Goal: Information Seeking & Learning: Check status

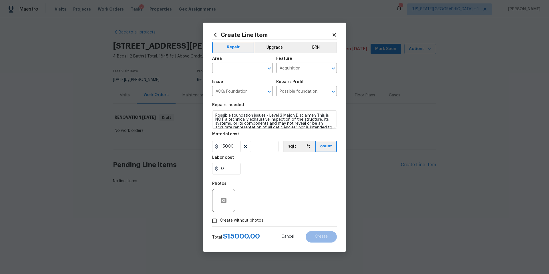
scroll to position [20, 0]
click at [335, 33] on icon at bounding box center [334, 34] width 3 height 3
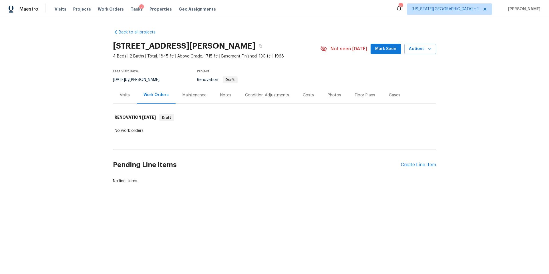
click at [132, 6] on div "Tasks 2" at bounding box center [137, 9] width 12 height 6
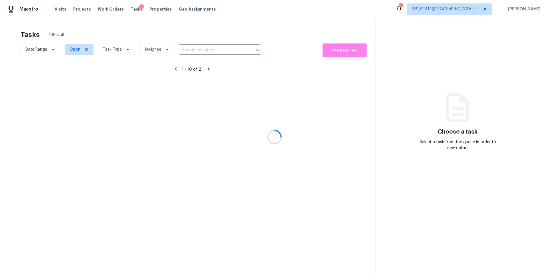
click at [101, 53] on div at bounding box center [274, 137] width 549 height 274
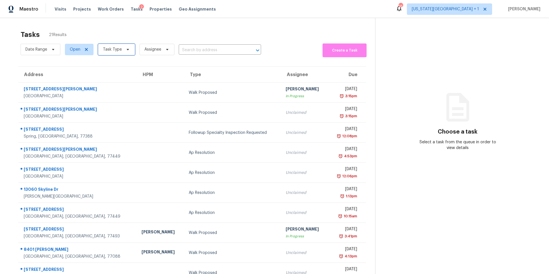
click at [110, 51] on span "Task Type" at bounding box center [112, 50] width 19 height 6
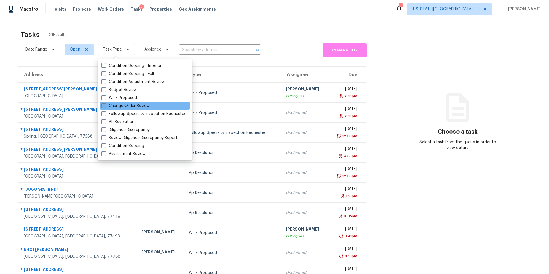
click at [118, 105] on label "Change Order Review" at bounding box center [125, 106] width 48 height 6
click at [105, 105] on input "Change Order Review" at bounding box center [103, 105] width 4 height 4
checkbox input "true"
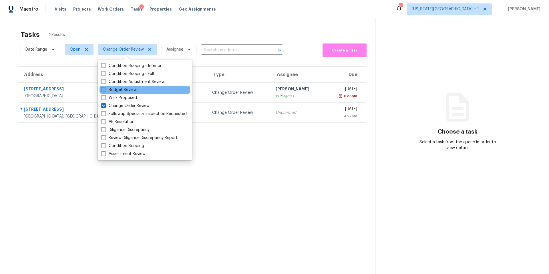
click at [125, 92] on label "Budget Review" at bounding box center [118, 90] width 35 height 6
click at [105, 91] on input "Budget Review" at bounding box center [103, 89] width 4 height 4
checkbox input "true"
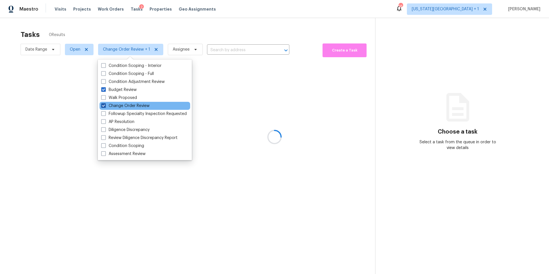
click at [110, 104] on label "Change Order Review" at bounding box center [125, 106] width 48 height 6
click at [105, 104] on input "Change Order Review" at bounding box center [103, 105] width 4 height 4
checkbox input "false"
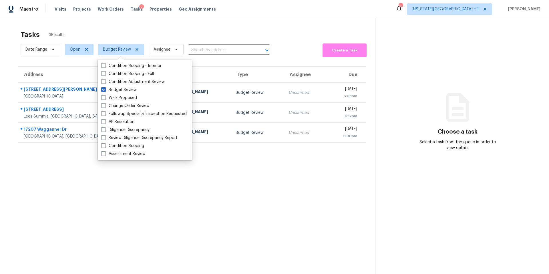
click at [147, 35] on div "Tasks 3 Results" at bounding box center [198, 34] width 355 height 15
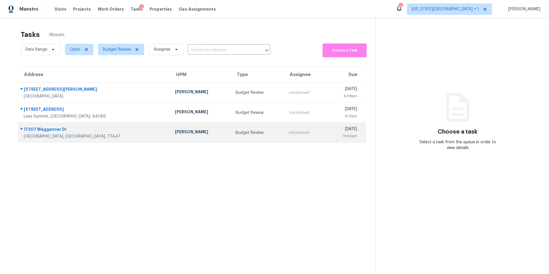
click at [175, 129] on div "[PERSON_NAME]" at bounding box center [200, 132] width 51 height 7
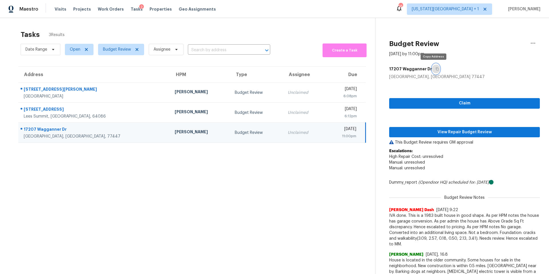
click at [434, 71] on button "button" at bounding box center [436, 69] width 8 height 10
click at [426, 130] on span "View Repair Budget Review" at bounding box center [465, 132] width 142 height 7
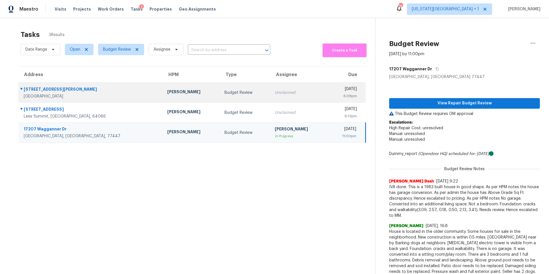
click at [167, 94] on div "Stephen Lacy" at bounding box center [191, 92] width 48 height 7
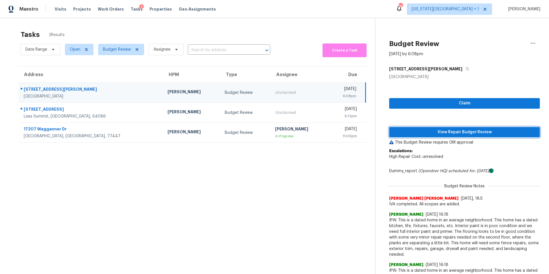
click at [414, 131] on span "View Repair Budget Review" at bounding box center [465, 132] width 142 height 7
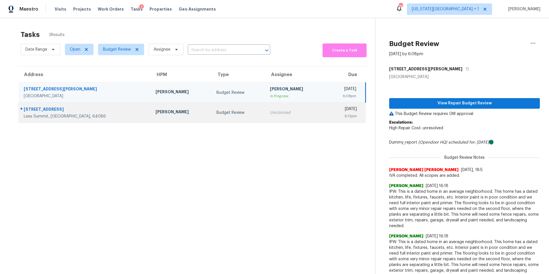
click at [90, 117] on div "Lees Summit, MO, 64086" at bounding box center [85, 117] width 123 height 6
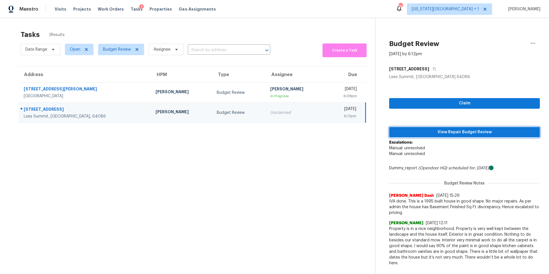
click at [407, 136] on button "View Repair Budget Review" at bounding box center [464, 132] width 151 height 11
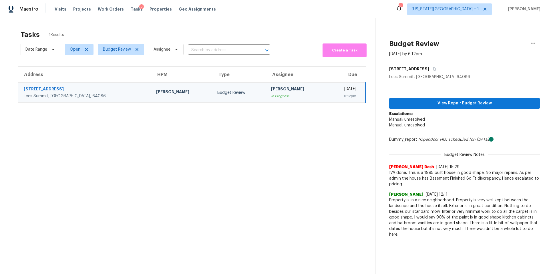
click at [61, 13] on div "Visits Projects Work Orders Tasks 2 Properties Geo Assignments" at bounding box center [139, 8] width 168 height 11
click at [61, 10] on span "Visits" at bounding box center [61, 9] width 12 height 6
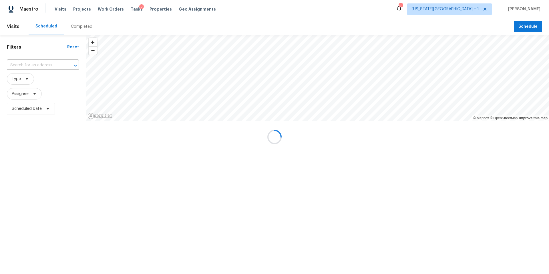
click at [80, 26] on div "Completed" at bounding box center [81, 27] width 21 height 6
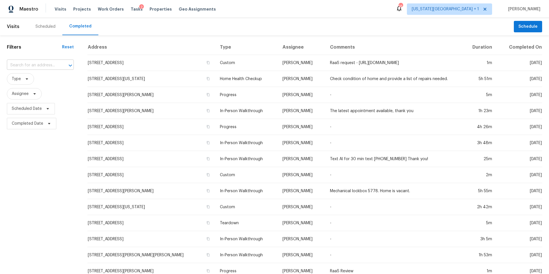
click at [30, 63] on input "text" at bounding box center [32, 65] width 51 height 9
paste input "1229 NE Buttonwood Ave, Lees Summit, MO 64086"
type input "1229 NE Buttonwood Ave, Lees Summit, MO 64086"
click at [38, 83] on li "1229 NE Buttonwood Ave, Lees Summit, MO 64086" at bounding box center [33, 77] width 53 height 9
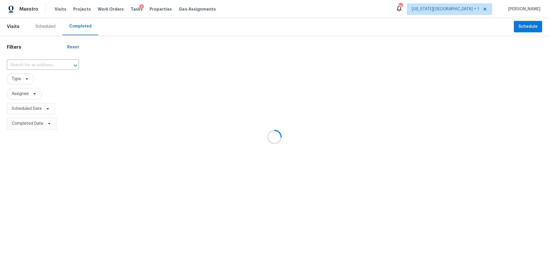
type input "1229 NE Buttonwood Ave, Lees Summit, MO 64086"
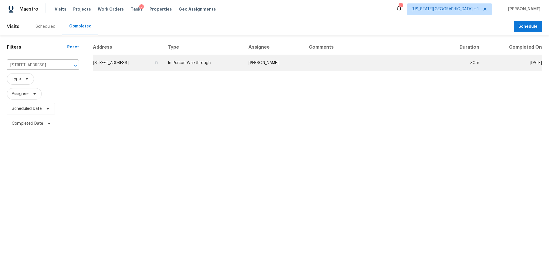
click at [123, 62] on td "1229 NE Buttonwood Ave, Lees Summit, MO 64086" at bounding box center [128, 63] width 71 height 16
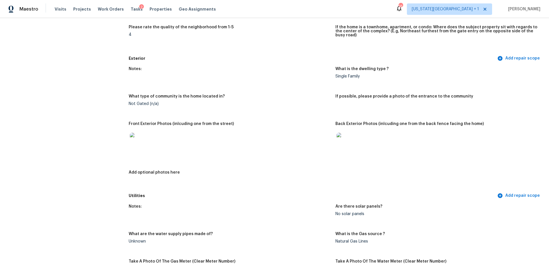
scroll to position [174, 0]
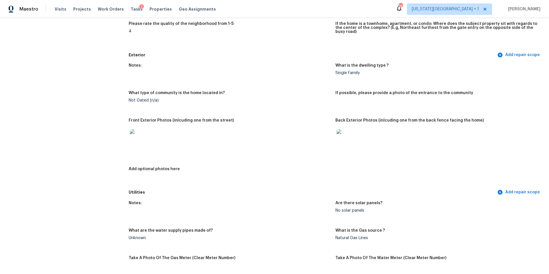
click at [139, 136] on img at bounding box center [139, 138] width 18 height 18
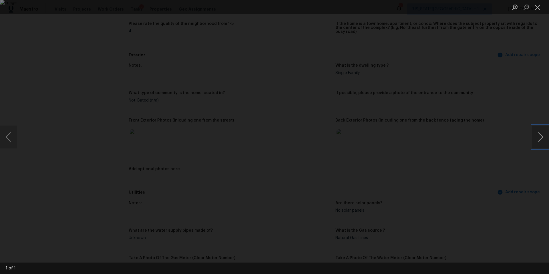
click at [542, 140] on button "Next image" at bounding box center [540, 137] width 17 height 23
click at [514, 147] on div "Lightbox" at bounding box center [274, 137] width 549 height 274
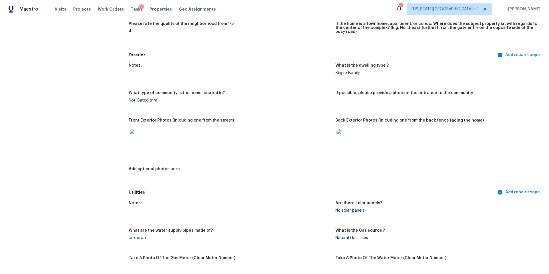
click at [353, 138] on img at bounding box center [346, 138] width 18 height 18
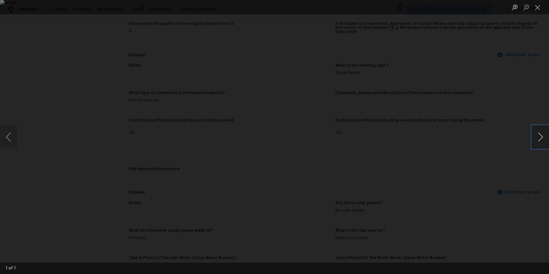
click at [538, 136] on button "Next image" at bounding box center [540, 137] width 17 height 23
click at [508, 136] on div "Lightbox" at bounding box center [274, 137] width 549 height 274
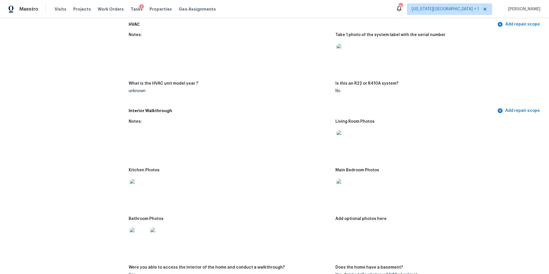
scroll to position [482, 0]
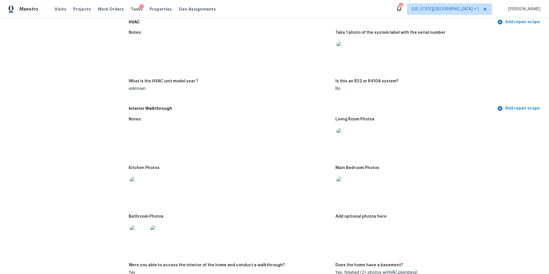
click at [345, 130] on img at bounding box center [346, 137] width 18 height 18
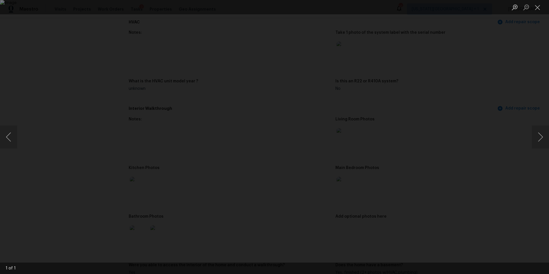
click at [508, 135] on div "Lightbox" at bounding box center [274, 137] width 549 height 274
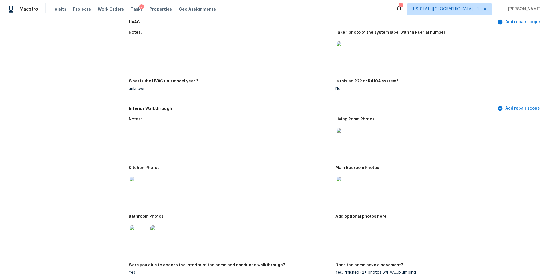
click at [136, 180] on img at bounding box center [139, 186] width 18 height 18
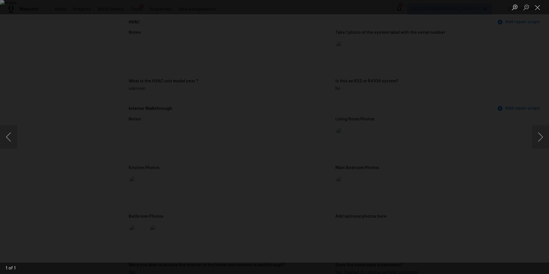
click at [457, 136] on div "Lightbox" at bounding box center [274, 137] width 549 height 274
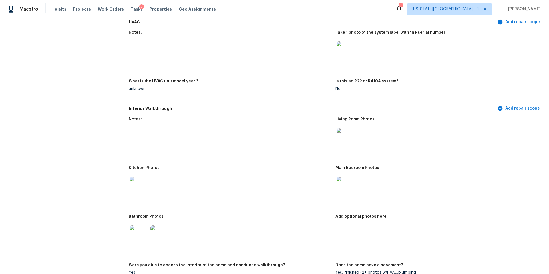
click at [346, 182] on img at bounding box center [346, 186] width 18 height 18
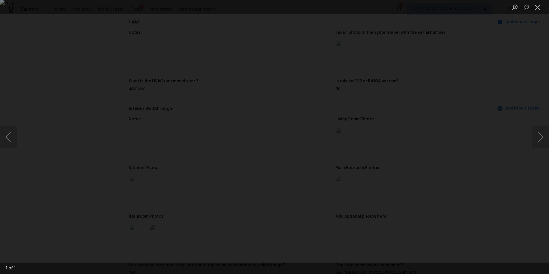
click at [483, 164] on div "Lightbox" at bounding box center [274, 137] width 549 height 274
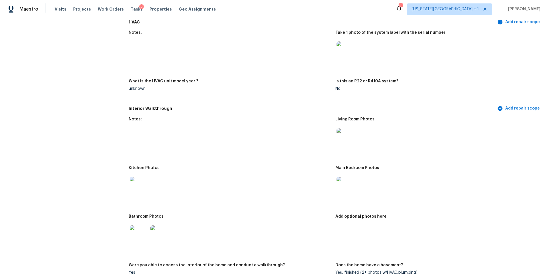
click at [143, 231] on img at bounding box center [139, 234] width 18 height 18
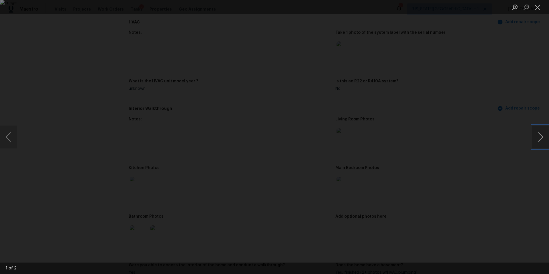
click at [544, 131] on button "Next image" at bounding box center [540, 137] width 17 height 23
click at [458, 152] on div "Lightbox" at bounding box center [274, 137] width 549 height 274
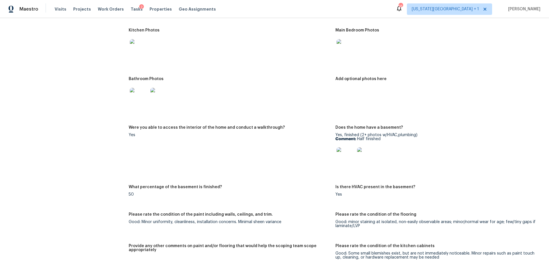
scroll to position [620, 0]
click at [346, 153] on img at bounding box center [346, 156] width 18 height 18
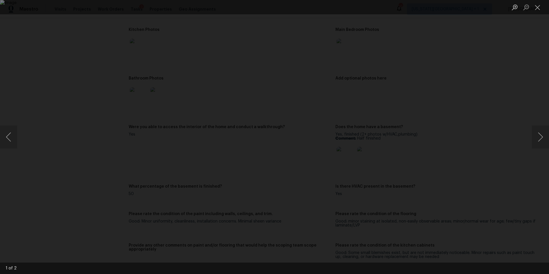
click at [545, 153] on div "Lightbox" at bounding box center [274, 137] width 549 height 274
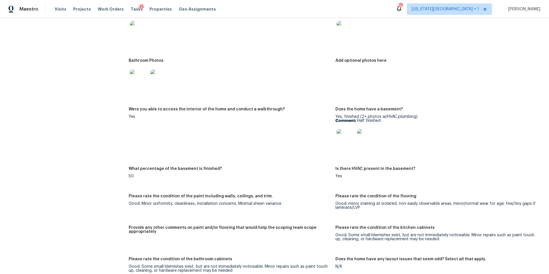
scroll to position [638, 0]
click at [371, 137] on img at bounding box center [366, 138] width 18 height 18
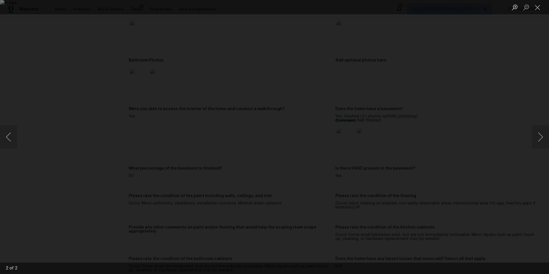
click at [476, 131] on div "Lightbox" at bounding box center [274, 137] width 549 height 274
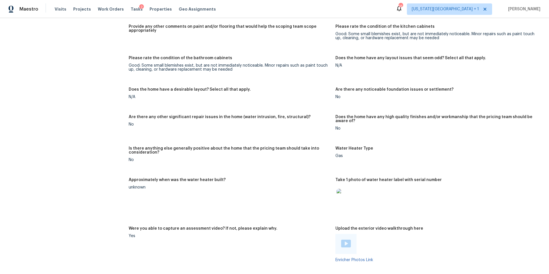
scroll to position [782, 0]
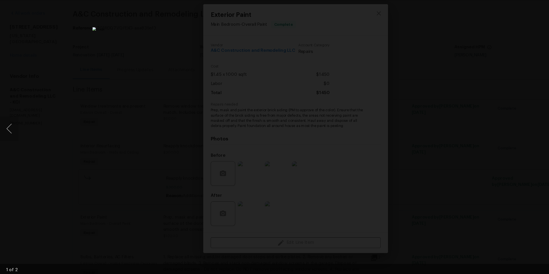
scroll to position [320, 0]
click at [84, 53] on div "Lightbox" at bounding box center [274, 137] width 549 height 274
click at [84, 52] on div "Lightbox" at bounding box center [274, 137] width 549 height 274
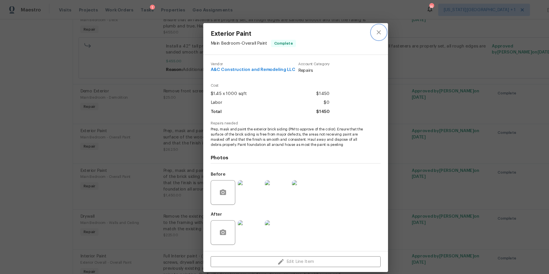
click at [350, 31] on icon "close" at bounding box center [351, 30] width 7 height 7
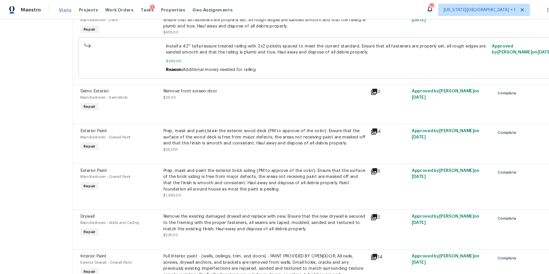
click at [62, 10] on span "Visits" at bounding box center [61, 9] width 12 height 6
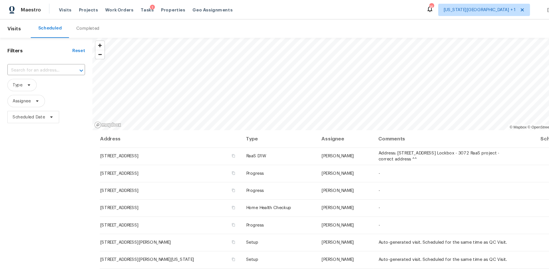
click at [76, 25] on div "Completed" at bounding box center [81, 27] width 21 height 6
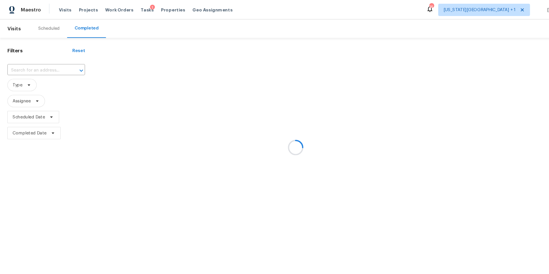
click at [34, 63] on div at bounding box center [274, 137] width 549 height 274
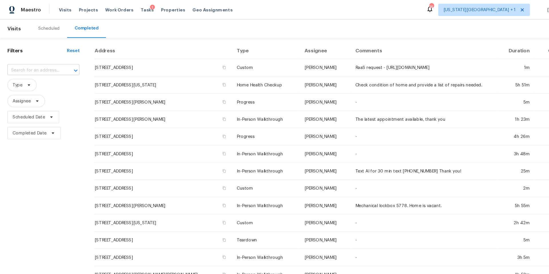
click at [33, 65] on input "text" at bounding box center [32, 65] width 51 height 9
paste input "[STREET_ADDRESS]"
type input "[STREET_ADDRESS]"
click at [31, 80] on li "[STREET_ADDRESS]" at bounding box center [33, 77] width 53 height 9
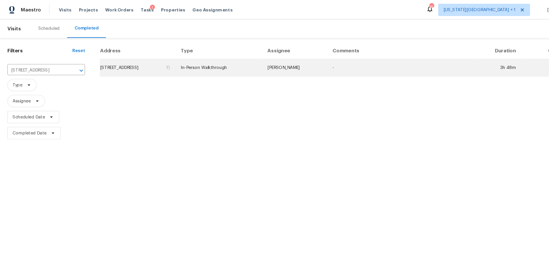
click at [129, 64] on td "[STREET_ADDRESS]" at bounding box center [128, 63] width 71 height 16
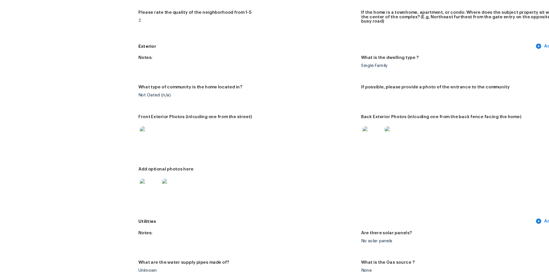
scroll to position [183, 0]
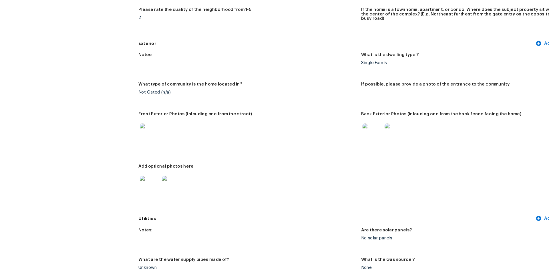
click at [141, 141] on img at bounding box center [139, 143] width 18 height 18
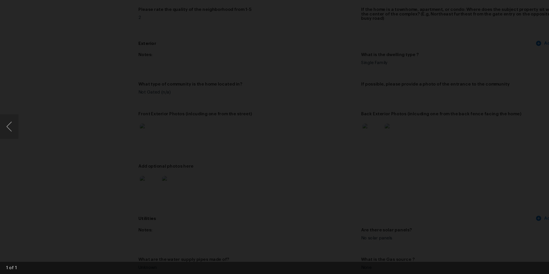
click at [466, 136] on div "Lightbox" at bounding box center [274, 137] width 549 height 274
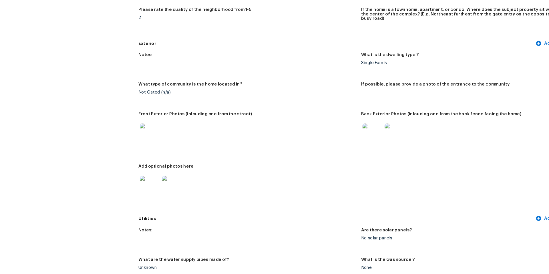
click at [352, 137] on img at bounding box center [346, 143] width 18 height 18
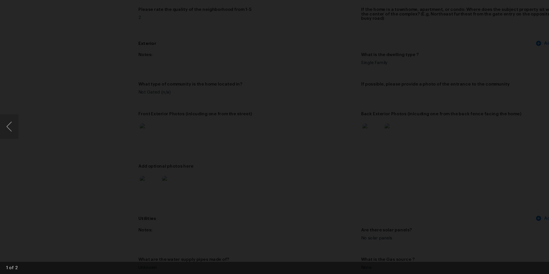
click at [476, 138] on div "Lightbox" at bounding box center [274, 137] width 549 height 274
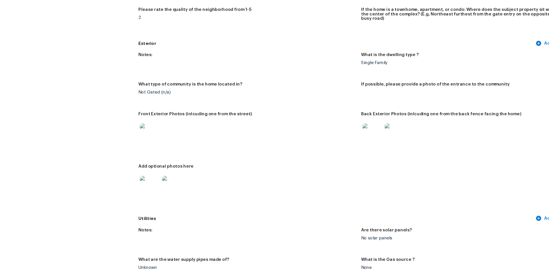
click at [138, 190] on img at bounding box center [139, 192] width 18 height 18
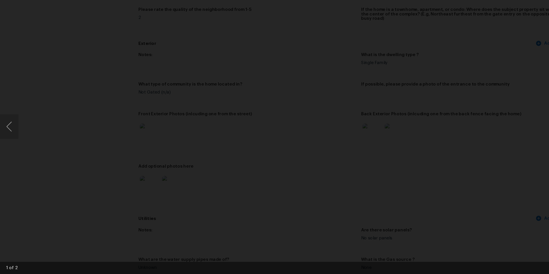
click at [479, 153] on div "Lightbox" at bounding box center [274, 137] width 549 height 274
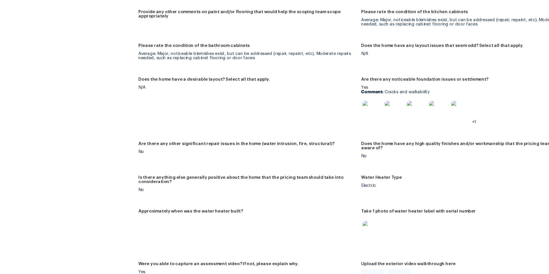
scroll to position [930, 0]
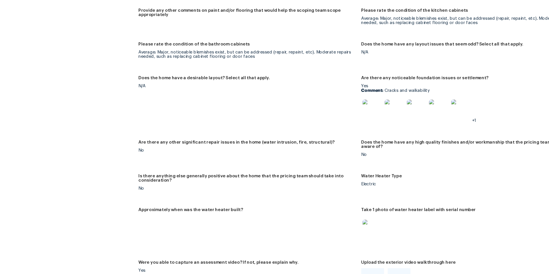
click at [341, 119] on img at bounding box center [346, 121] width 18 height 18
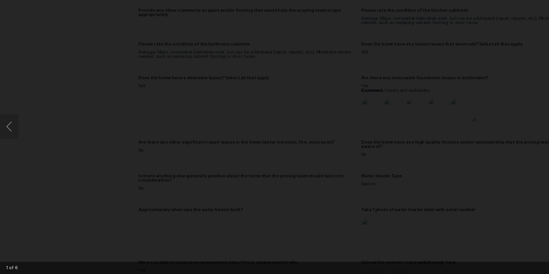
click at [410, 136] on img "Lightbox" at bounding box center [274, 137] width 549 height 274
click at [448, 136] on div "Lightbox" at bounding box center [274, 137] width 549 height 274
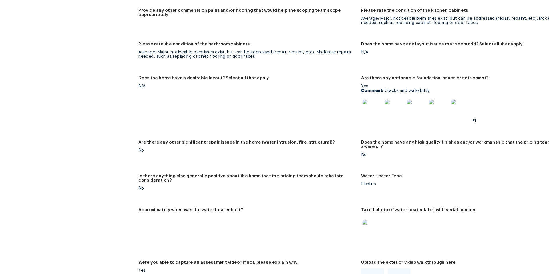
click at [369, 119] on img at bounding box center [366, 121] width 18 height 18
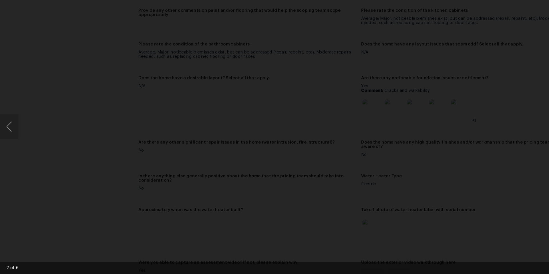
click at [494, 134] on div "Lightbox" at bounding box center [274, 137] width 549 height 274
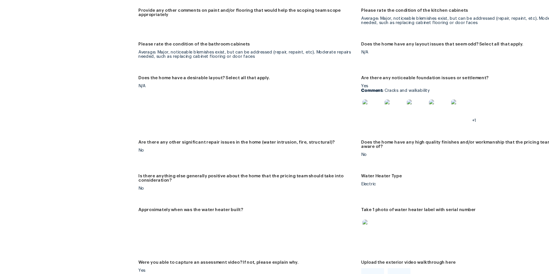
click at [494, 134] on figure "Are there any noticeable foundation issues or settlement? Yes Comment: Cracks a…" at bounding box center [438, 116] width 207 height 53
click at [408, 118] on img at bounding box center [407, 121] width 18 height 18
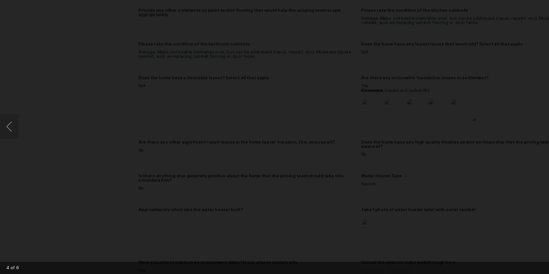
click at [458, 128] on div "Lightbox" at bounding box center [274, 137] width 549 height 274
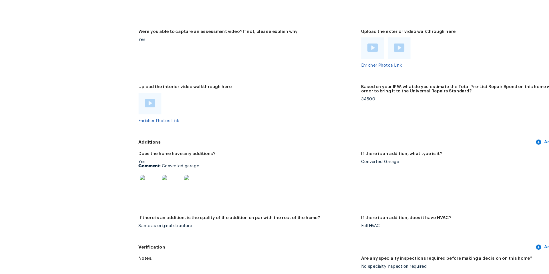
scroll to position [1146, 0]
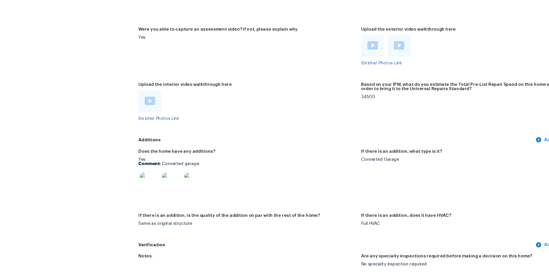
click at [140, 185] on img at bounding box center [139, 189] width 18 height 18
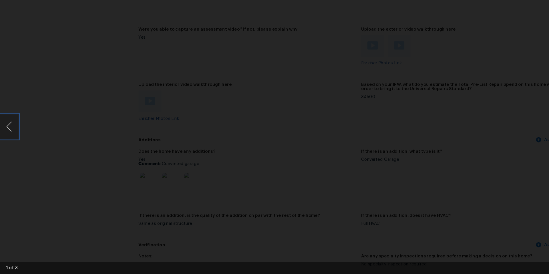
click at [7, 138] on button "Previous image" at bounding box center [8, 137] width 17 height 23
click at [7, 137] on button "Previous image" at bounding box center [8, 137] width 17 height 23
